Goal: Find specific page/section: Find specific page/section

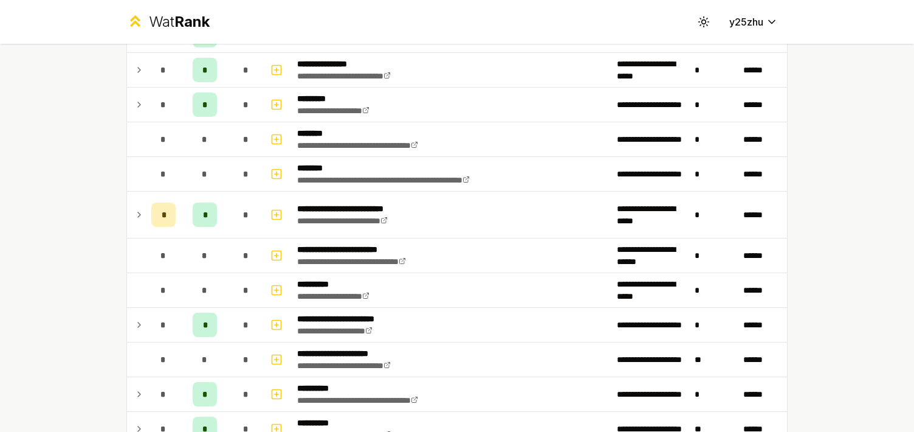
scroll to position [1117, 0]
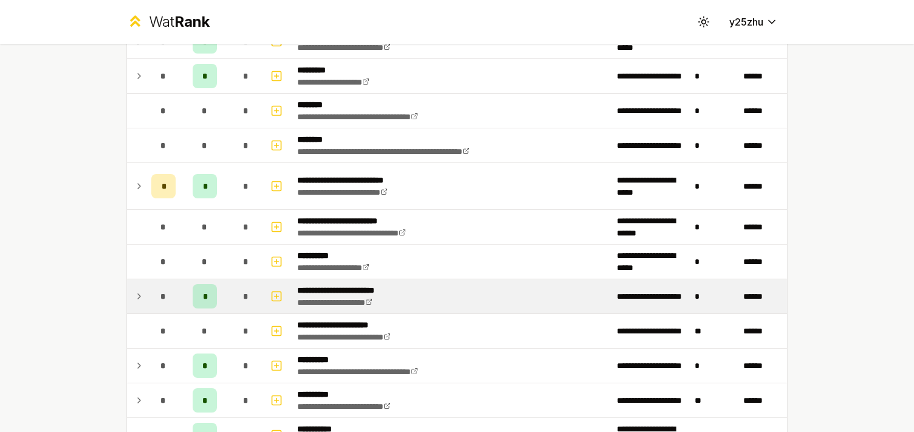
click at [147, 294] on td "*" at bounding box center [164, 296] width 34 height 34
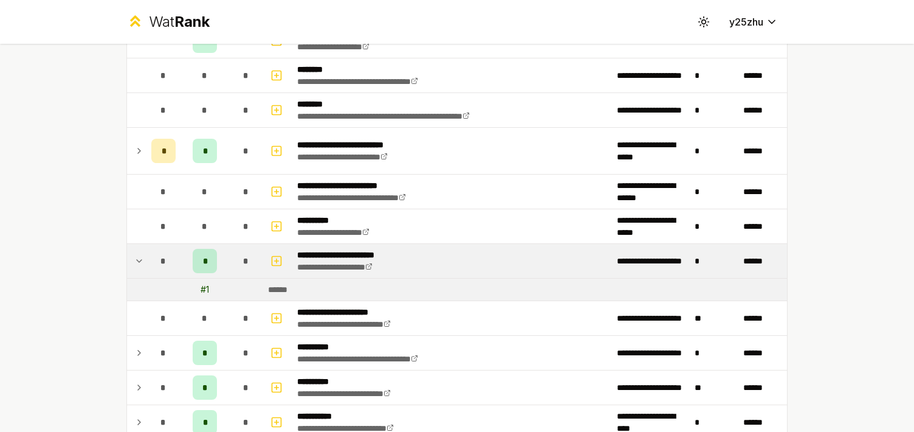
scroll to position [1164, 0]
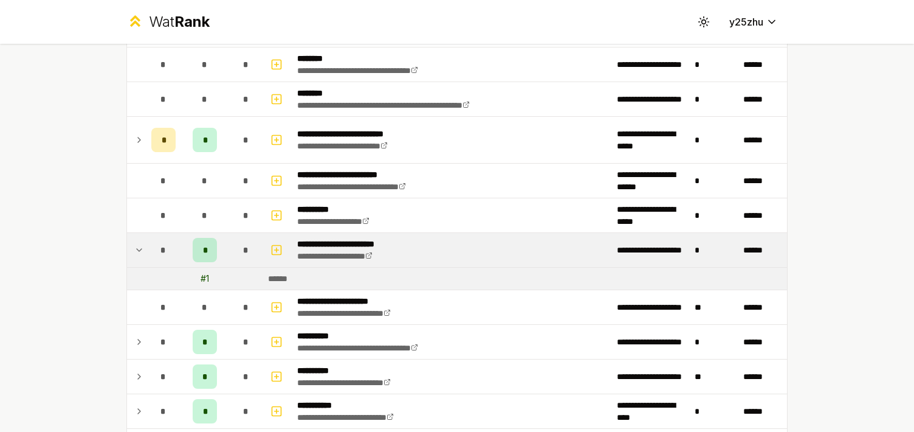
click at [282, 275] on div "******" at bounding box center [282, 278] width 29 height 12
click at [350, 241] on p "**********" at bounding box center [348, 244] width 103 height 12
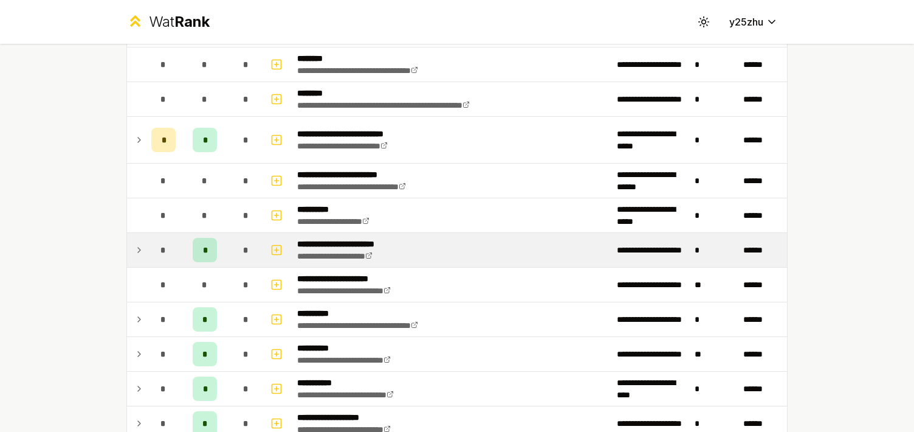
click at [151, 249] on div "*" at bounding box center [163, 250] width 24 height 24
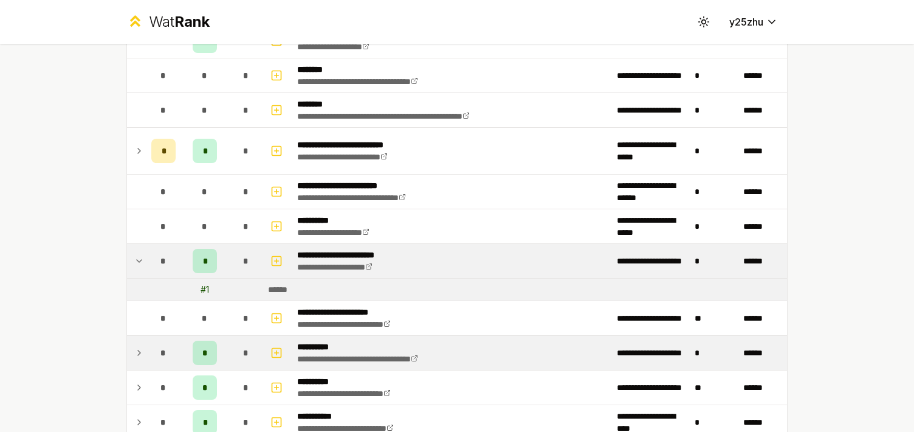
scroll to position [1134, 0]
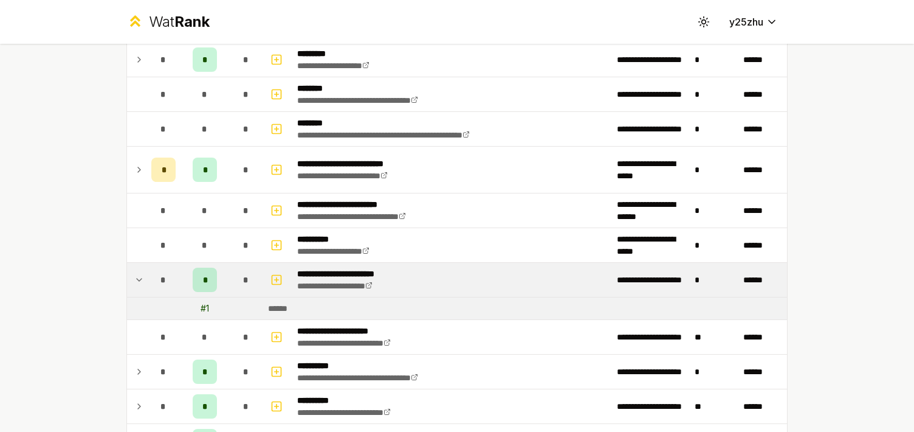
click at [168, 281] on div "*" at bounding box center [163, 279] width 24 height 24
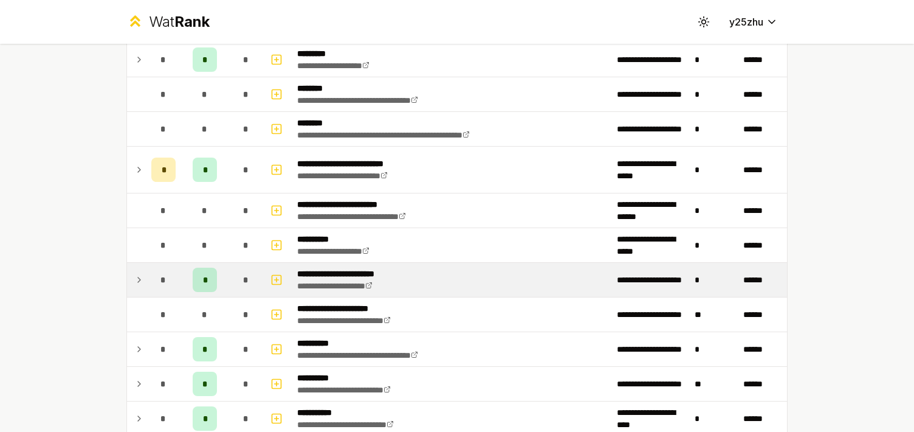
click at [168, 281] on div "*" at bounding box center [163, 279] width 24 height 24
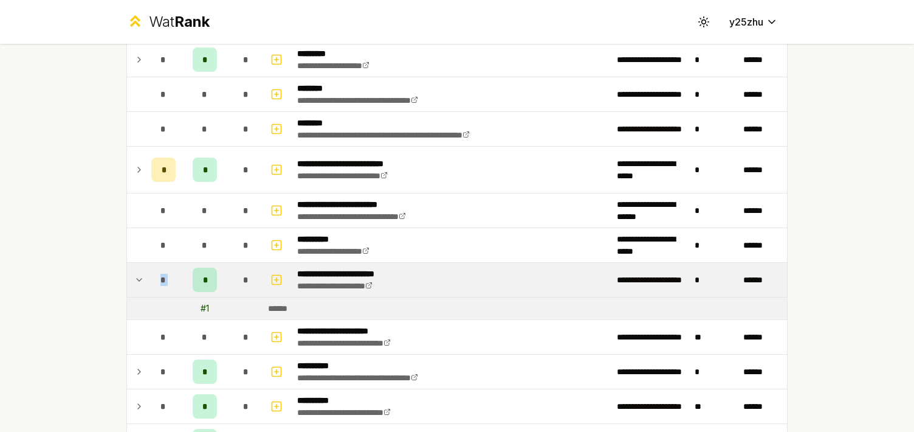
click at [168, 281] on div "*" at bounding box center [163, 279] width 24 height 24
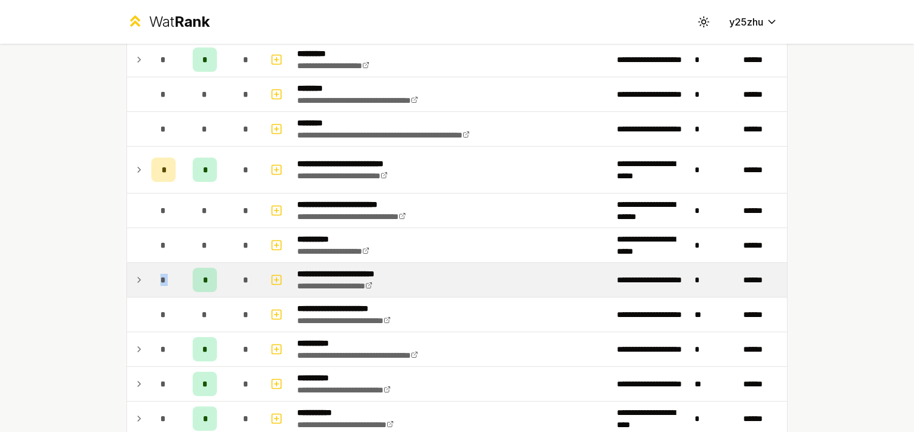
click at [185, 281] on td "*" at bounding box center [205, 280] width 49 height 34
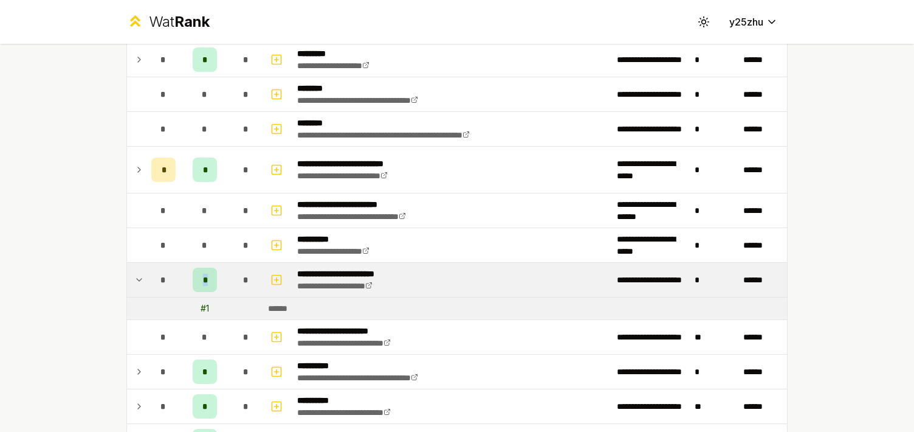
click at [187, 281] on td "*" at bounding box center [205, 280] width 49 height 34
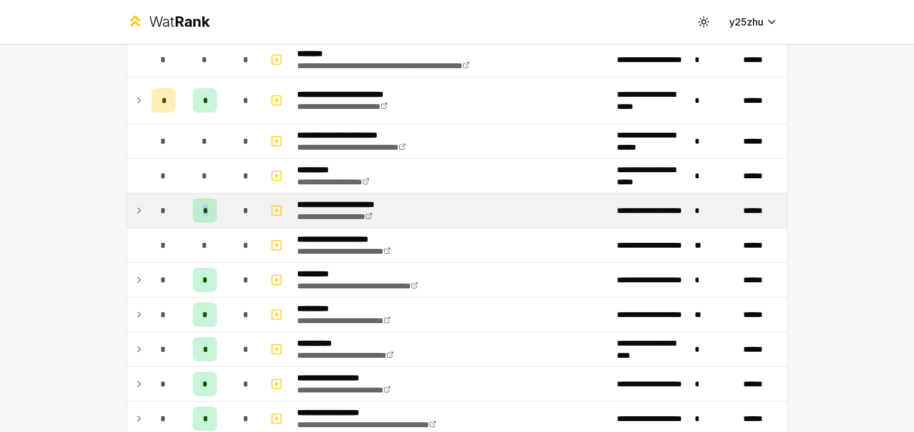
scroll to position [1223, 0]
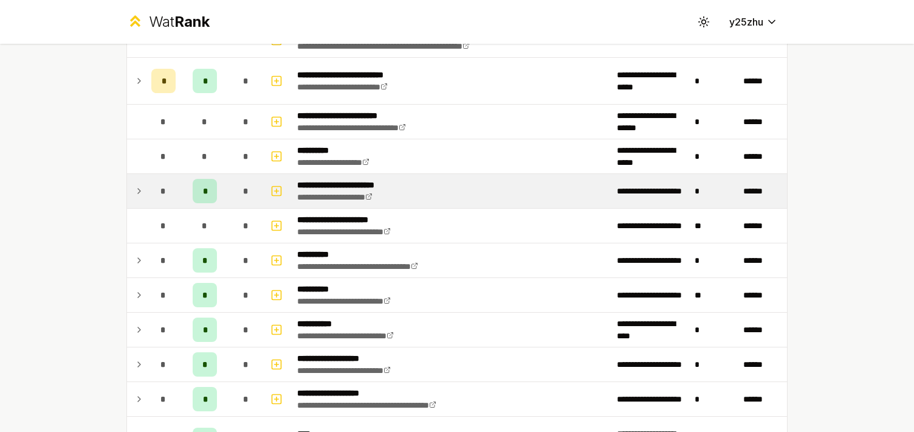
click at [135, 188] on icon at bounding box center [139, 191] width 10 height 15
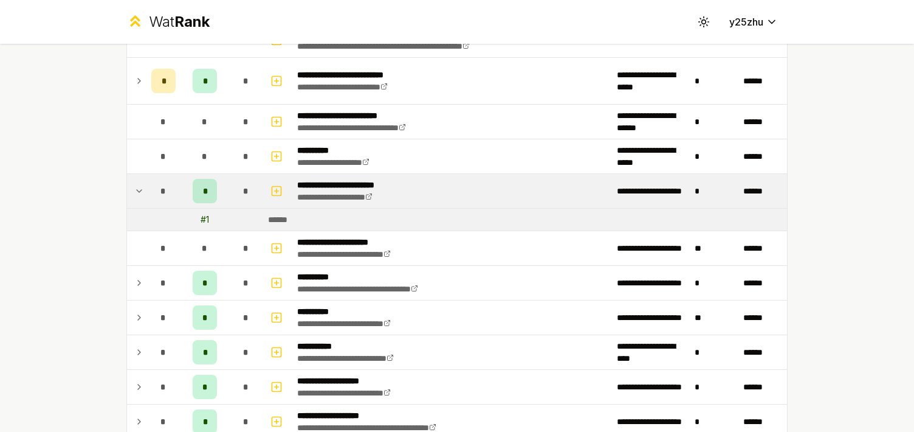
click at [135, 188] on icon at bounding box center [139, 191] width 10 height 15
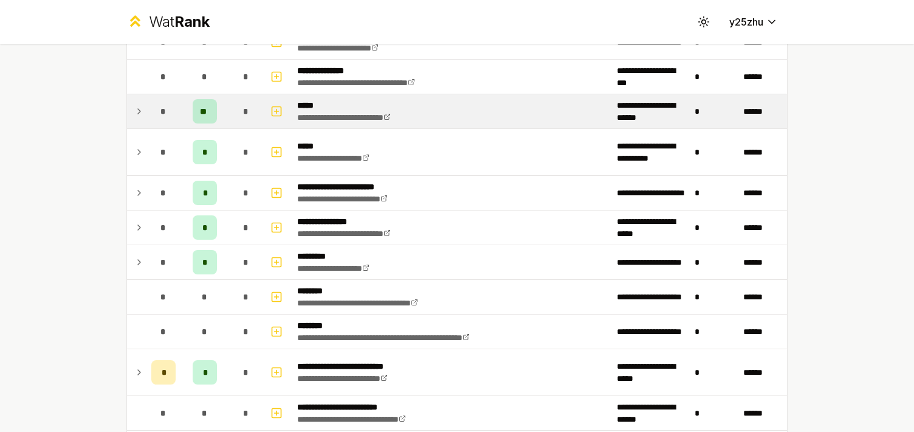
scroll to position [935, 0]
